Goal: Task Accomplishment & Management: Manage account settings

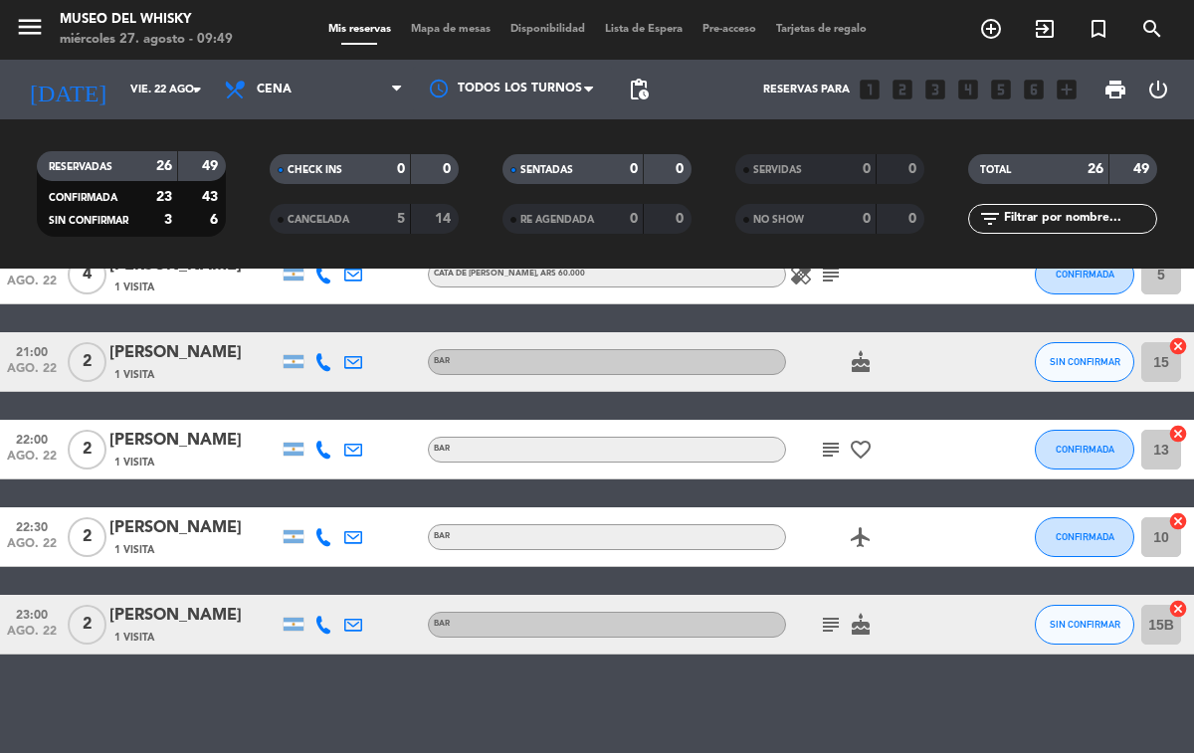
scroll to position [1265, 0]
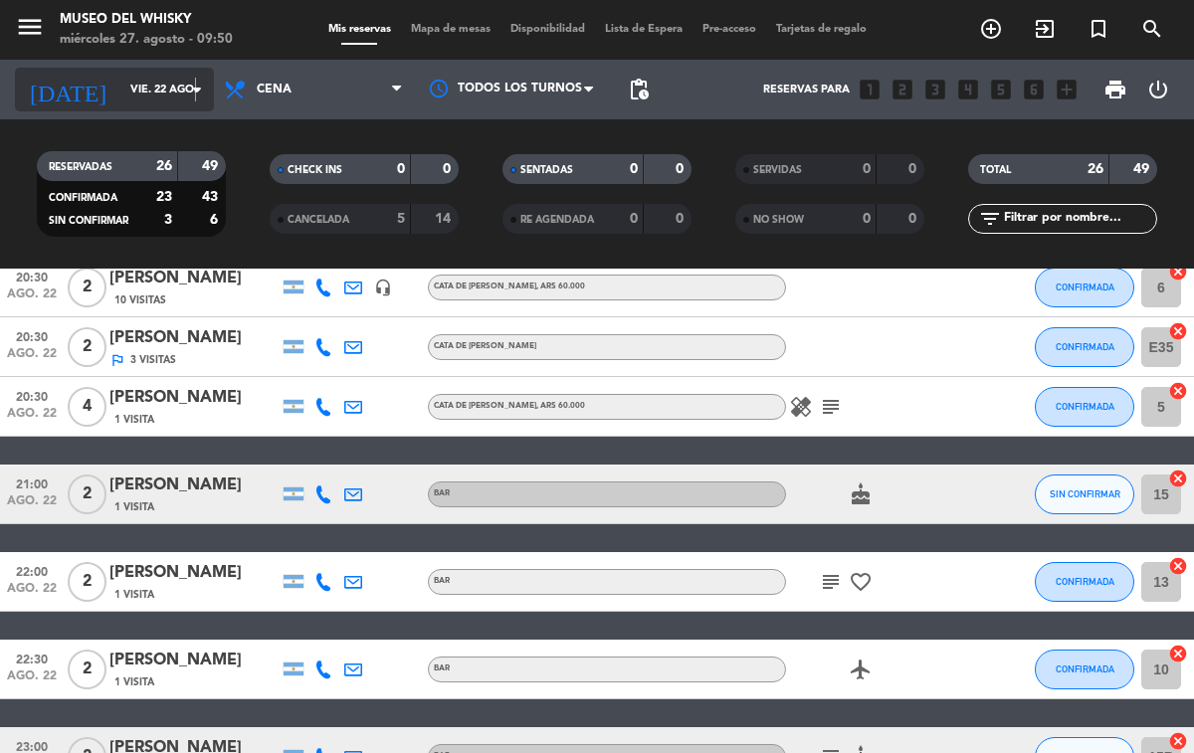
click at [195, 86] on icon "arrow_drop_down" at bounding box center [197, 90] width 24 height 24
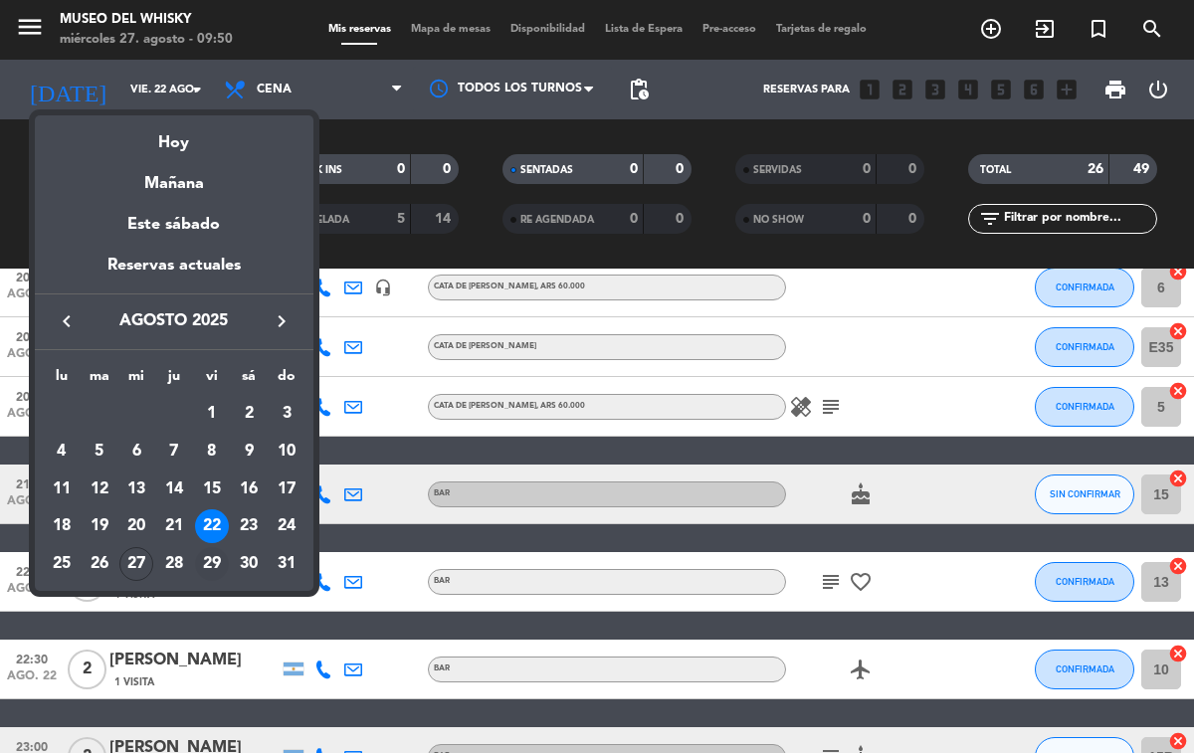
click at [214, 560] on div "29" at bounding box center [212, 564] width 34 height 34
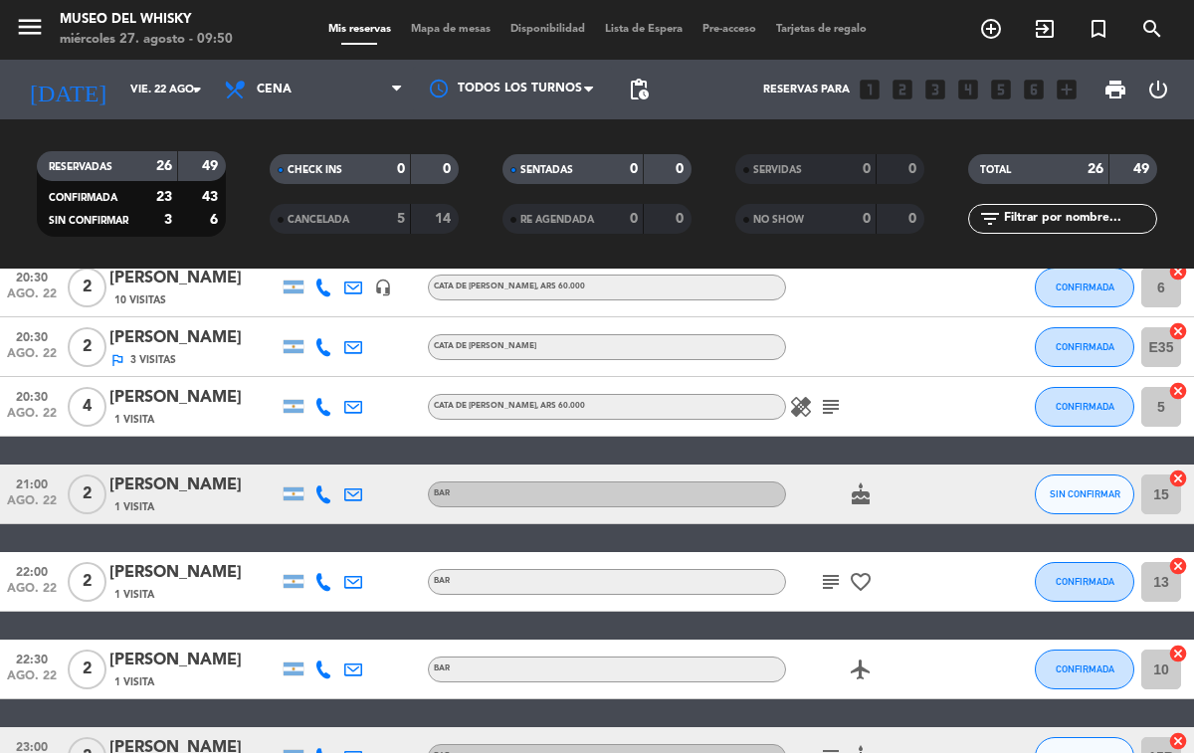
type input "vie. 29 ago."
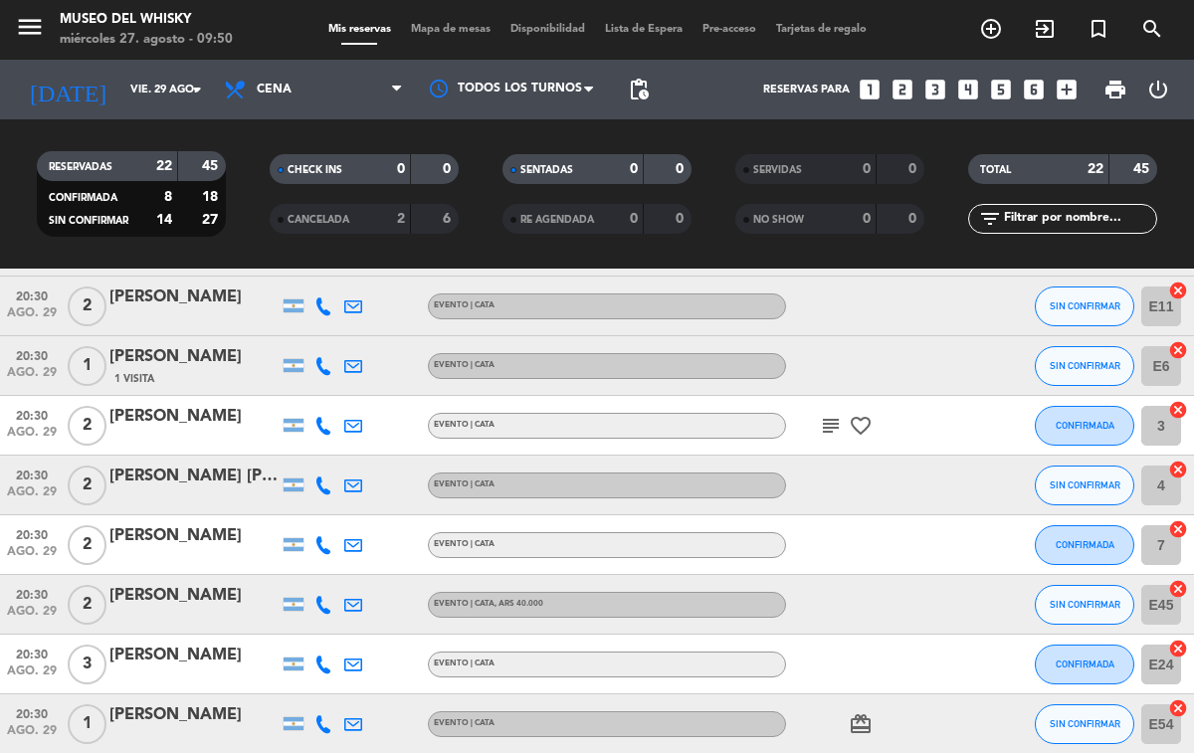
scroll to position [355, 0]
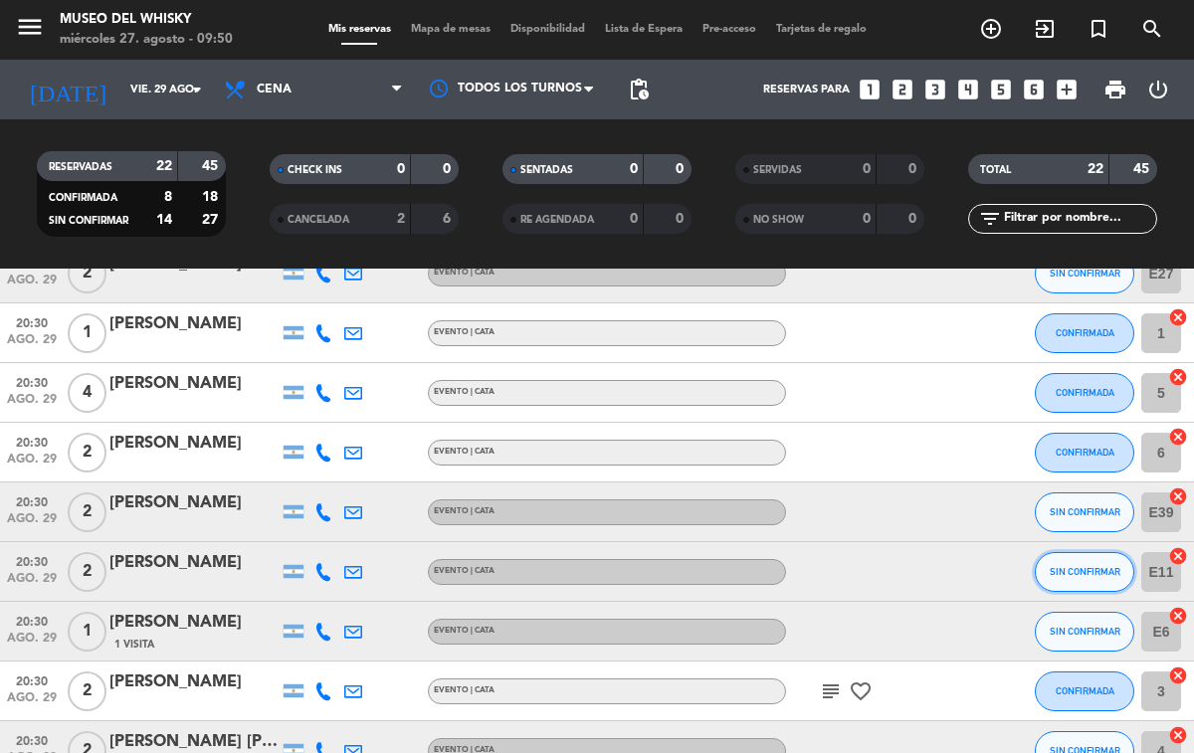
click at [1071, 572] on span "SIN CONFIRMAR" at bounding box center [1085, 571] width 71 height 11
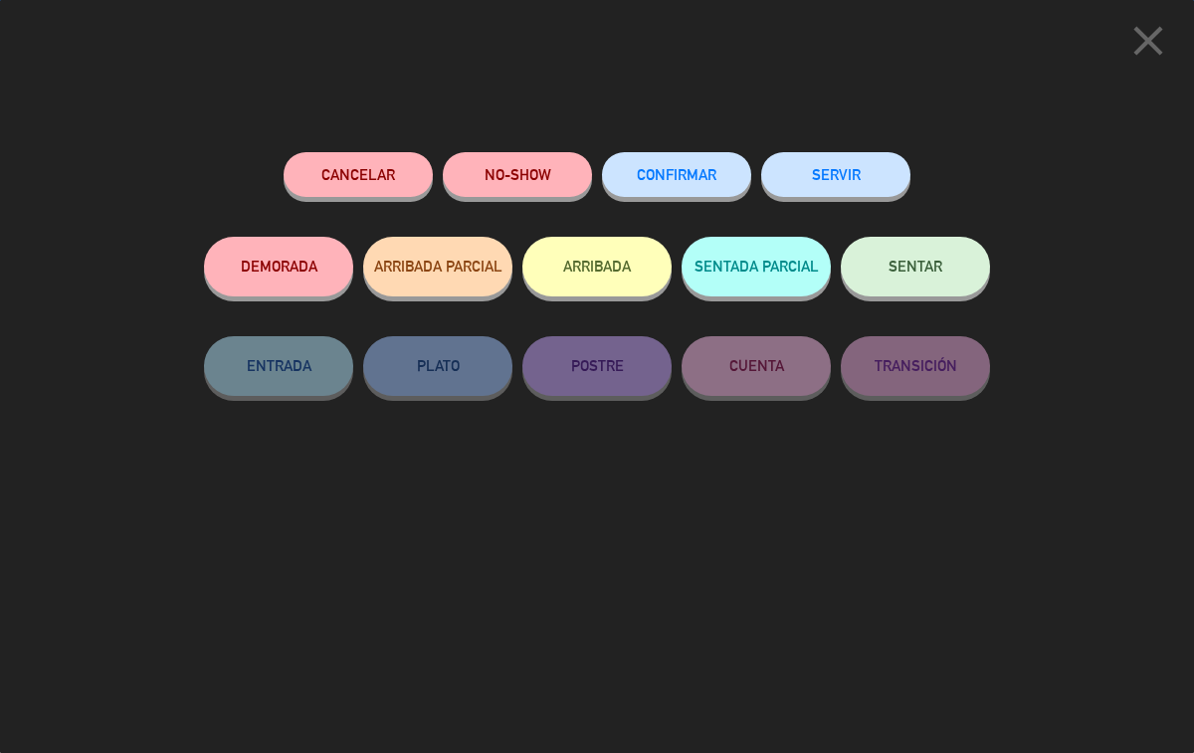
click at [659, 171] on span "CONFIRMAR" at bounding box center [677, 174] width 80 height 17
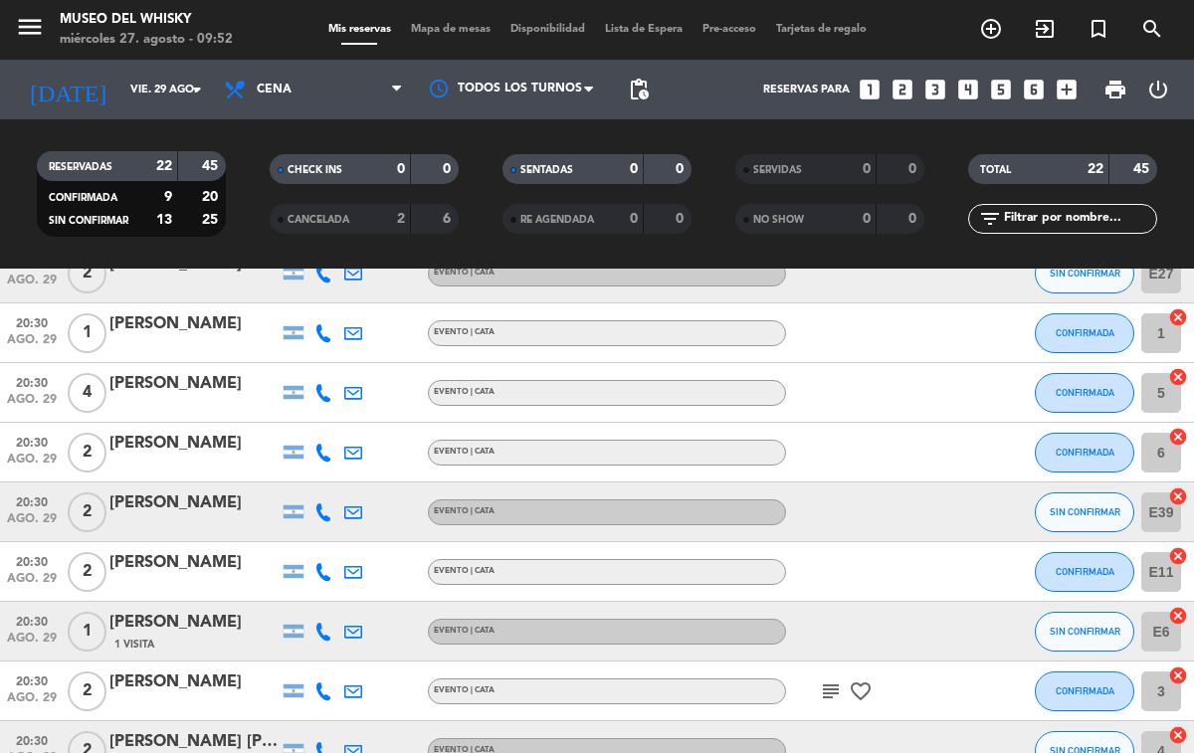
click at [197, 561] on div "[PERSON_NAME]" at bounding box center [193, 563] width 169 height 26
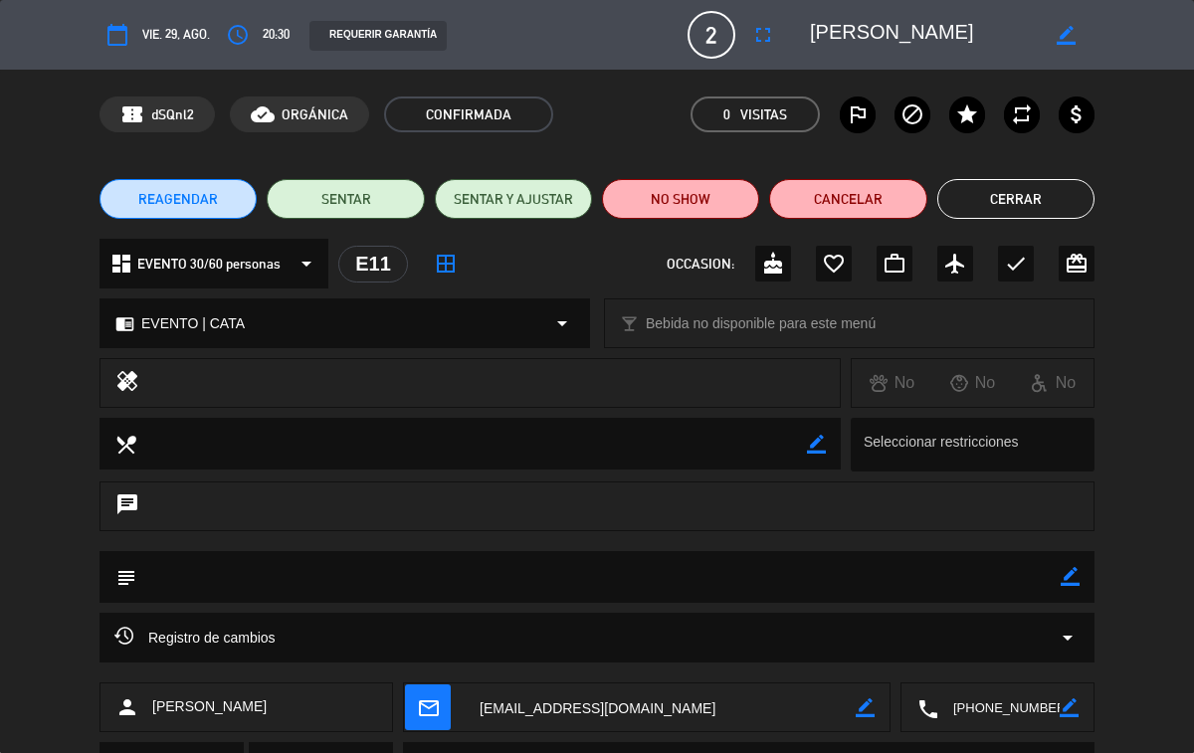
click at [1063, 578] on icon "border_color" at bounding box center [1070, 576] width 19 height 19
click at [338, 574] on textarea at bounding box center [598, 576] width 924 height 51
type textarea "c"
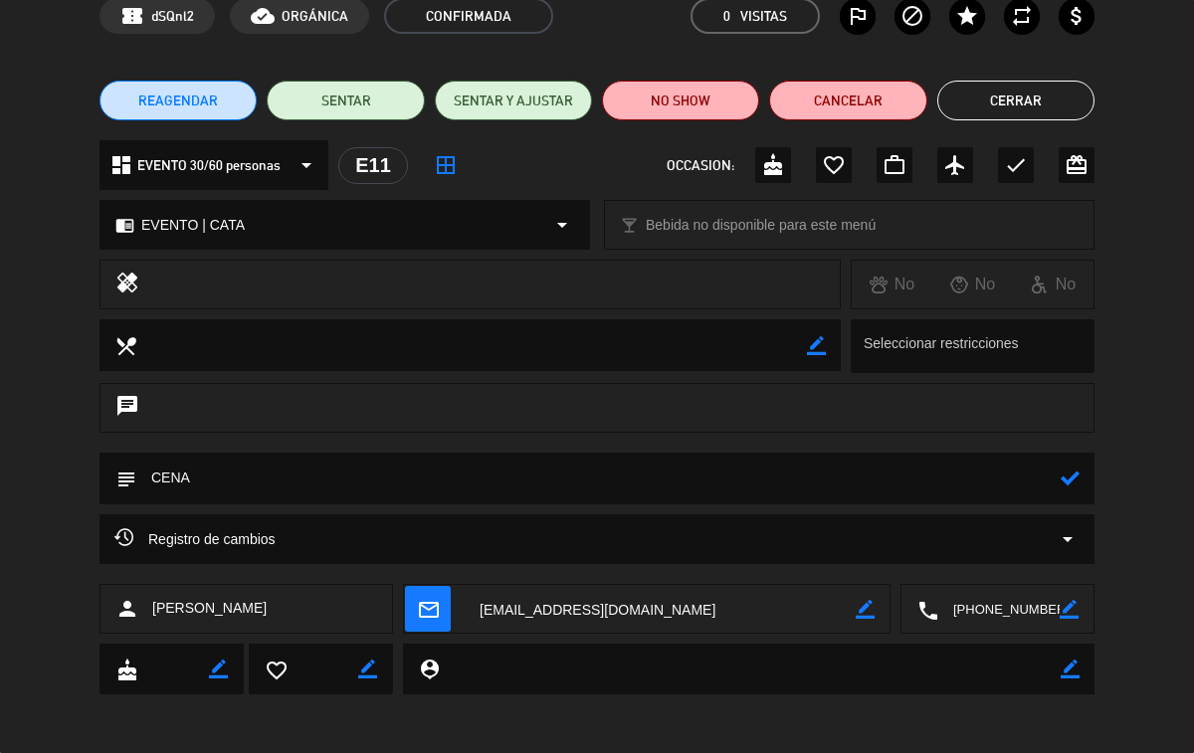
type textarea "CENA"
click at [1066, 476] on icon at bounding box center [1070, 478] width 19 height 19
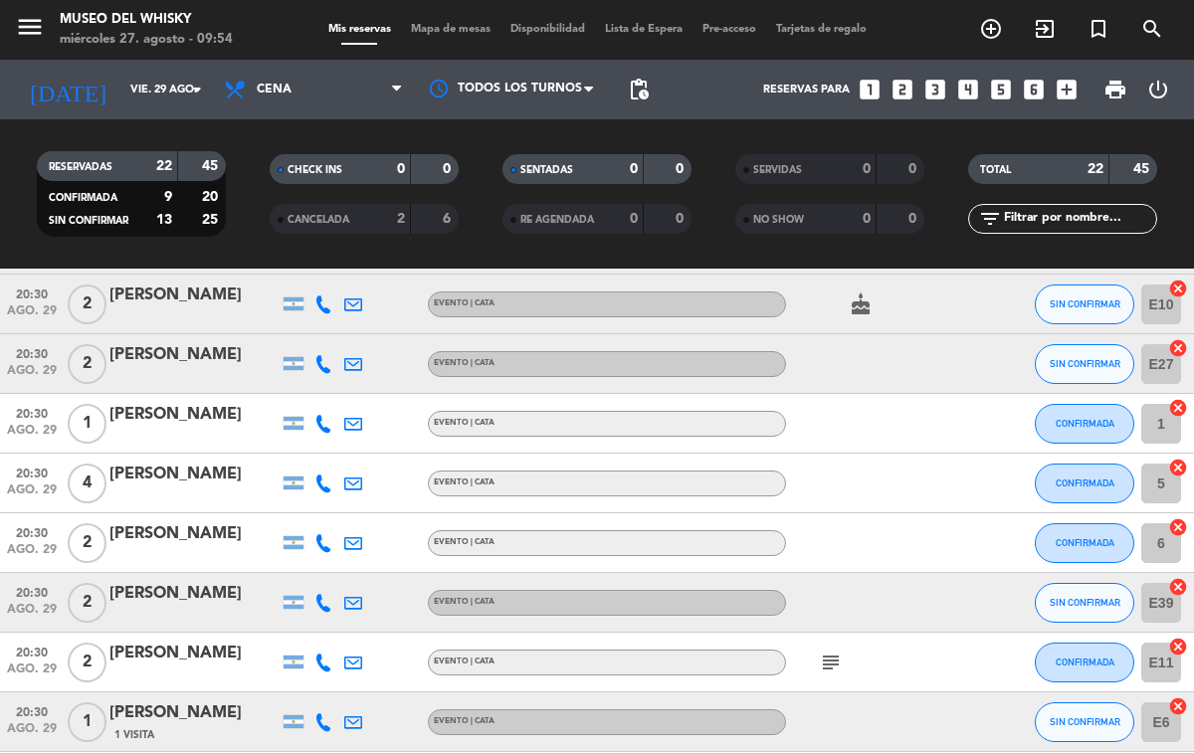
scroll to position [398, 0]
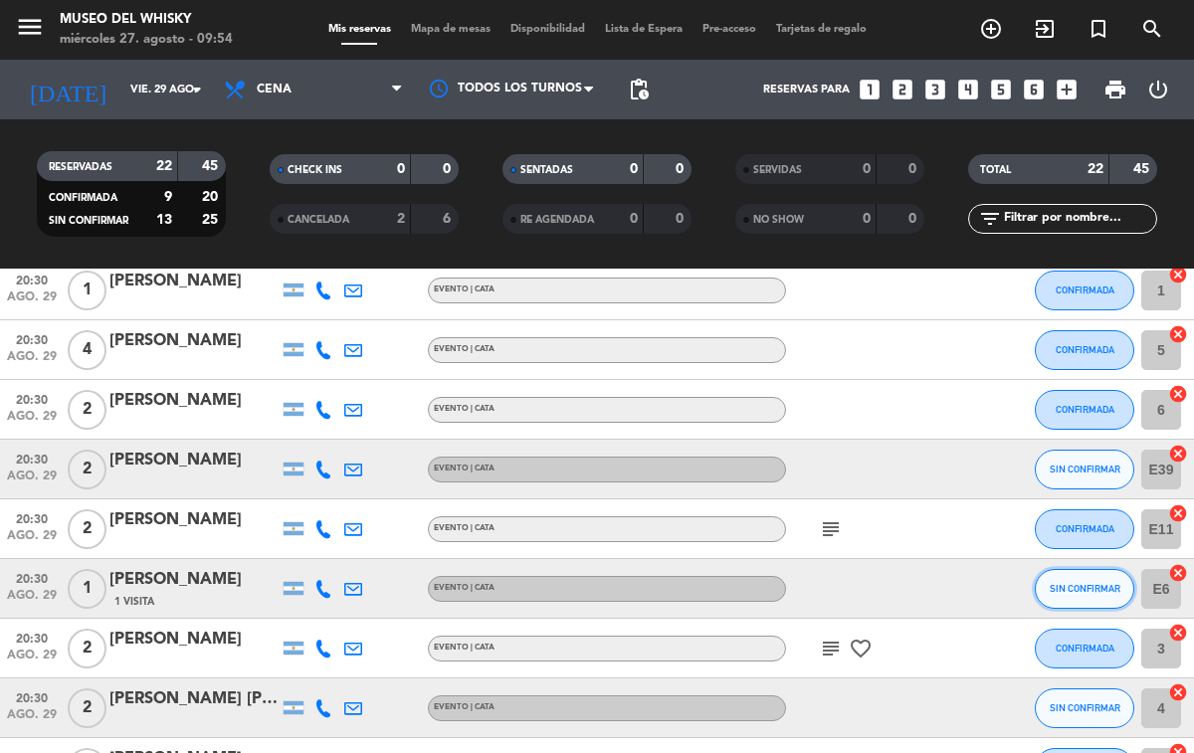
click at [1066, 592] on span "SIN CONFIRMAR" at bounding box center [1085, 588] width 71 height 11
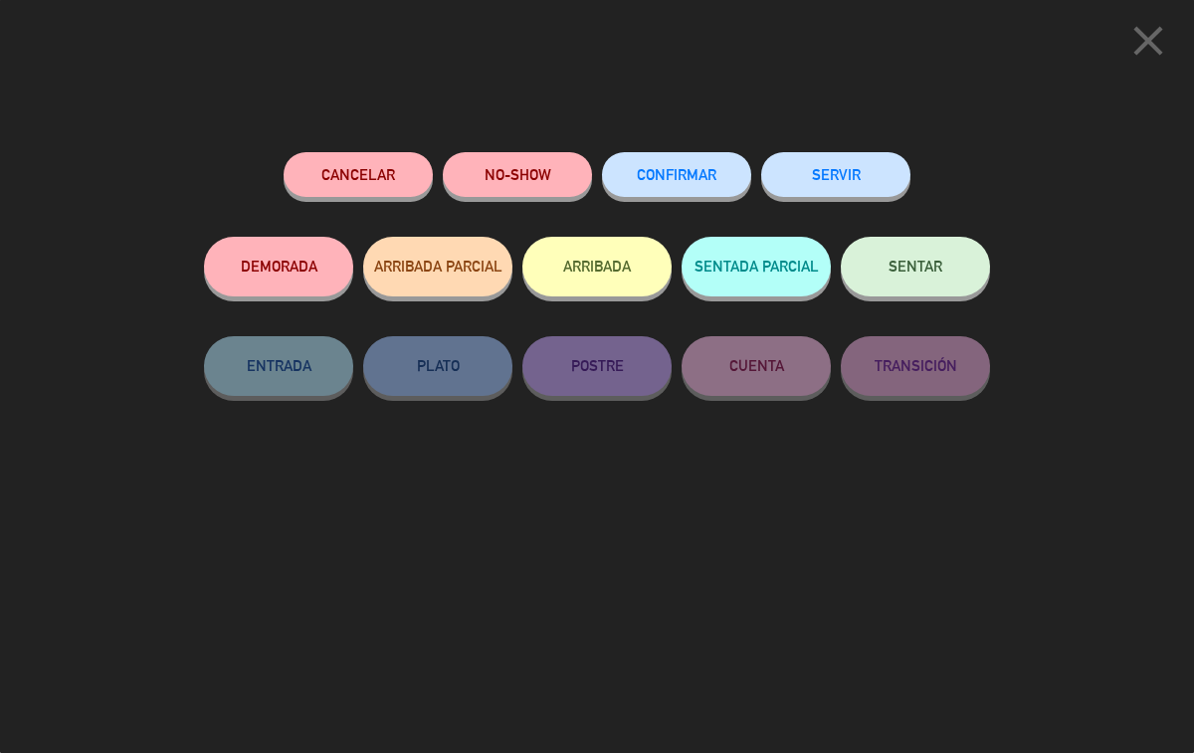
click at [680, 173] on span "CONFIRMAR" at bounding box center [677, 174] width 80 height 17
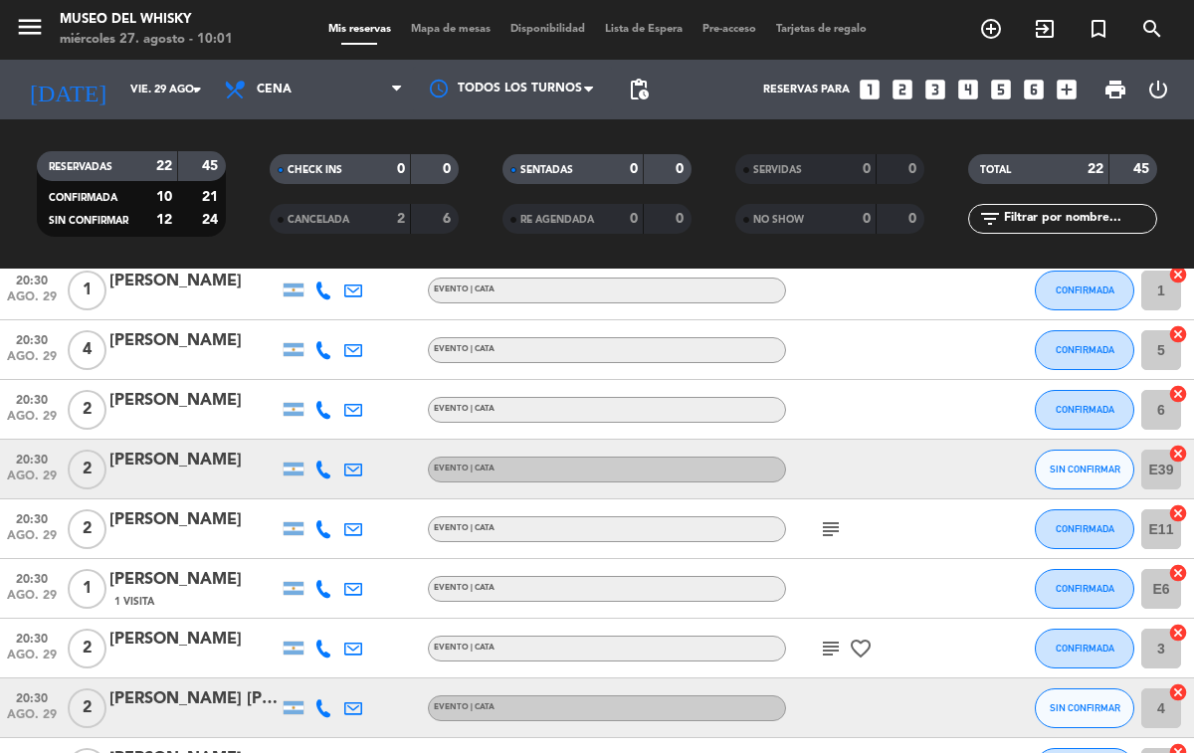
scroll to position [132, 0]
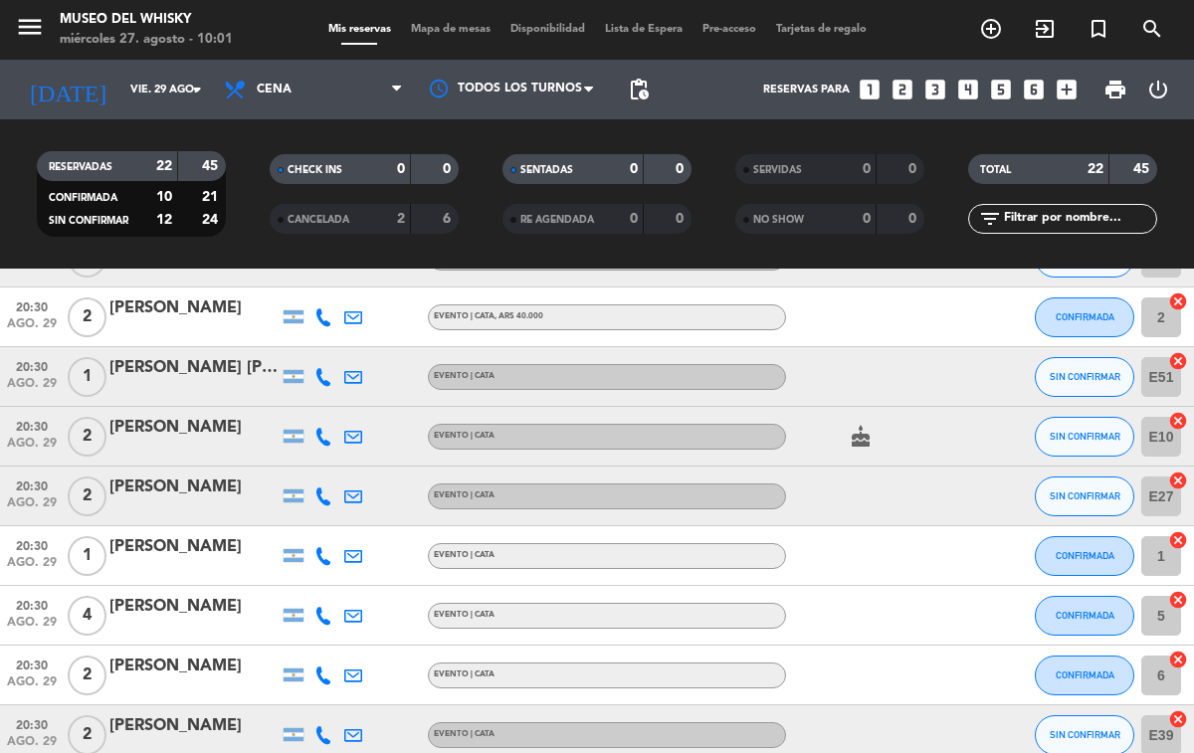
click at [208, 433] on div "[PERSON_NAME]" at bounding box center [193, 428] width 169 height 26
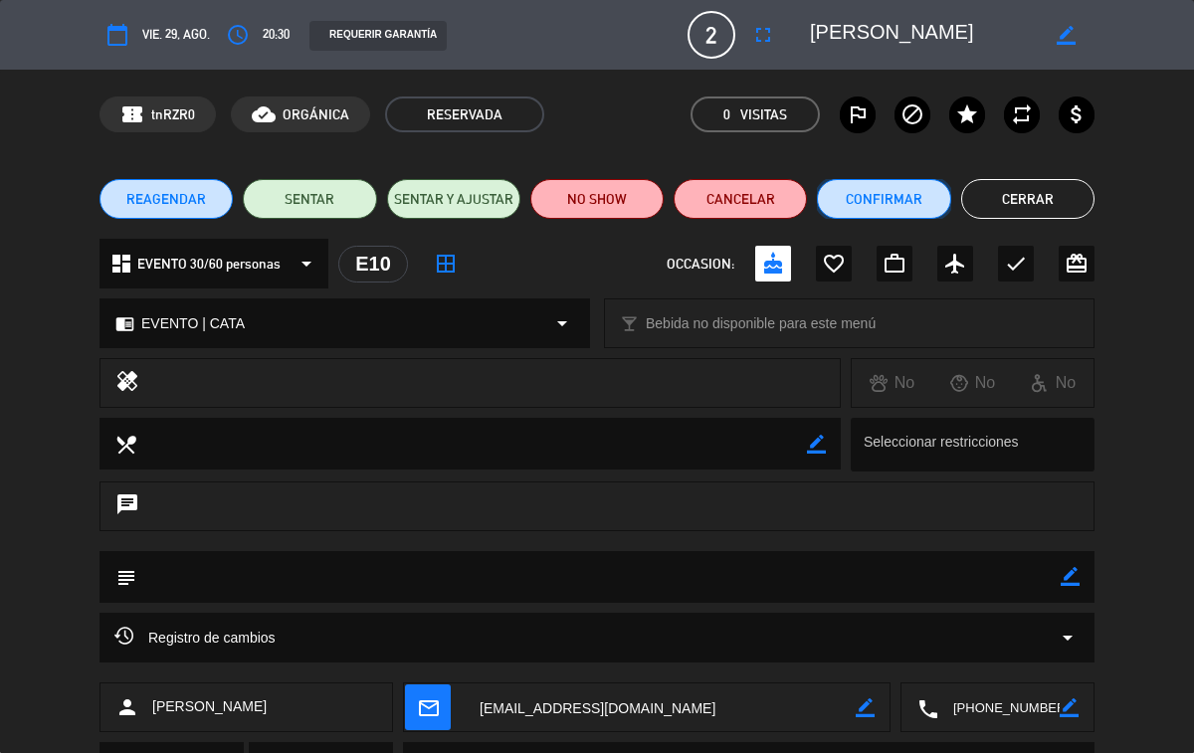
click at [896, 194] on button "Confirmar" at bounding box center [883, 199] width 133 height 40
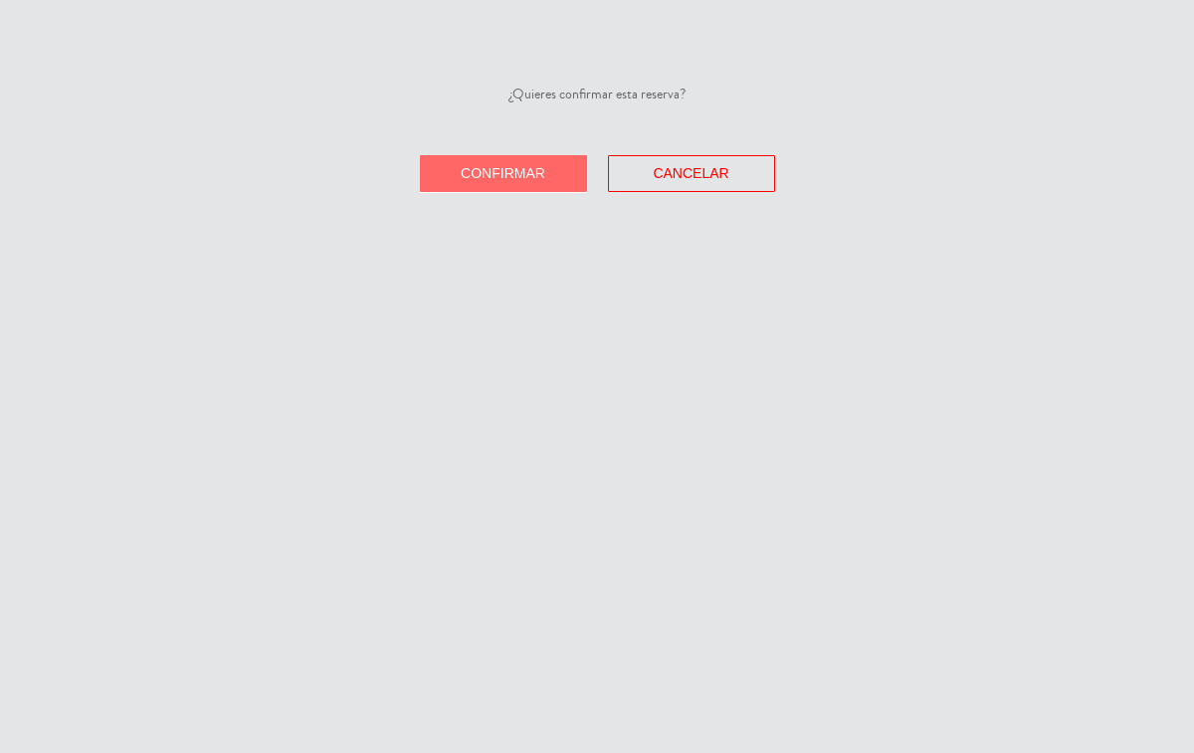
click at [495, 182] on button "Confirmar" at bounding box center [503, 173] width 167 height 37
